Goal: Communication & Community: Answer question/provide support

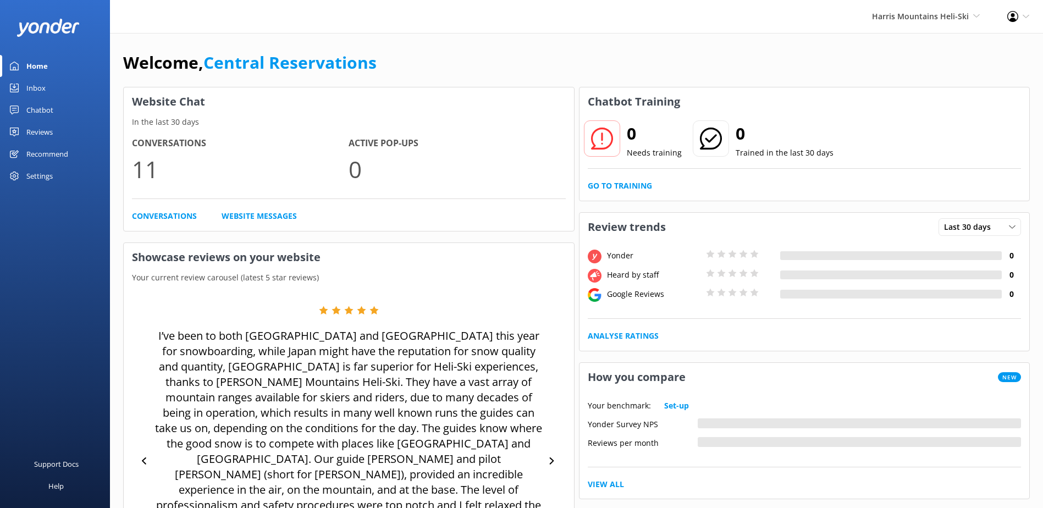
drag, startPoint x: 0, startPoint y: 0, endPoint x: 51, endPoint y: 84, distance: 98.5
click at [51, 84] on link "Inbox" at bounding box center [55, 88] width 110 height 22
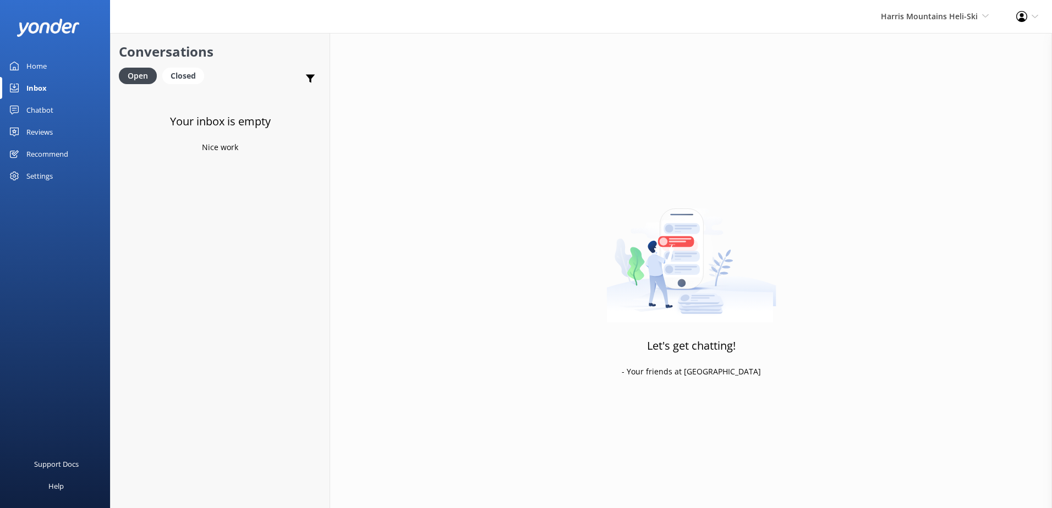
click at [890, 4] on div "[PERSON_NAME] Mountains Heli-Ski Milford Sound Scenic Flights The Helicopter Li…" at bounding box center [934, 16] width 135 height 33
click at [945, 184] on link "Challenge Rafting" at bounding box center [948, 179] width 110 height 26
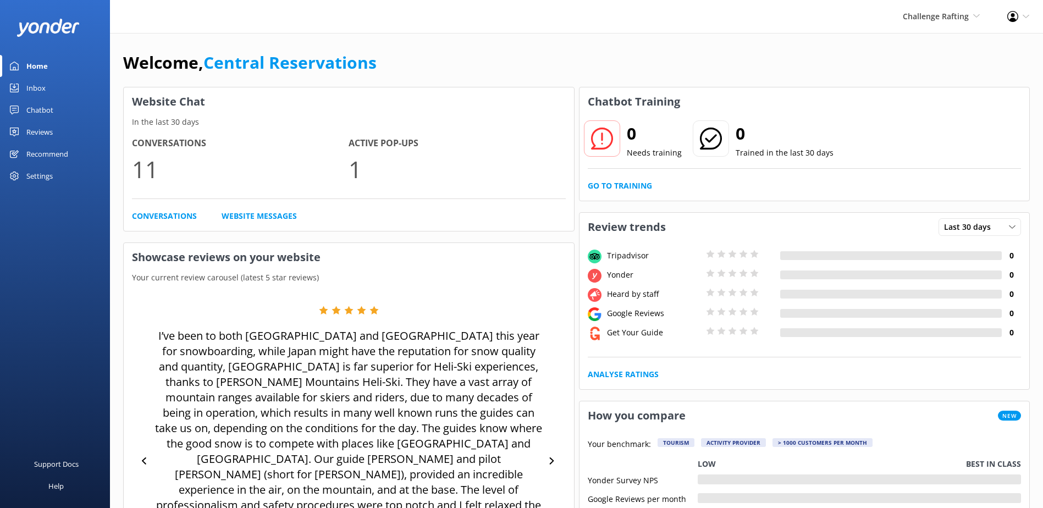
click at [26, 90] on div "Inbox" at bounding box center [35, 88] width 19 height 22
